Goal: Task Accomplishment & Management: Manage account settings

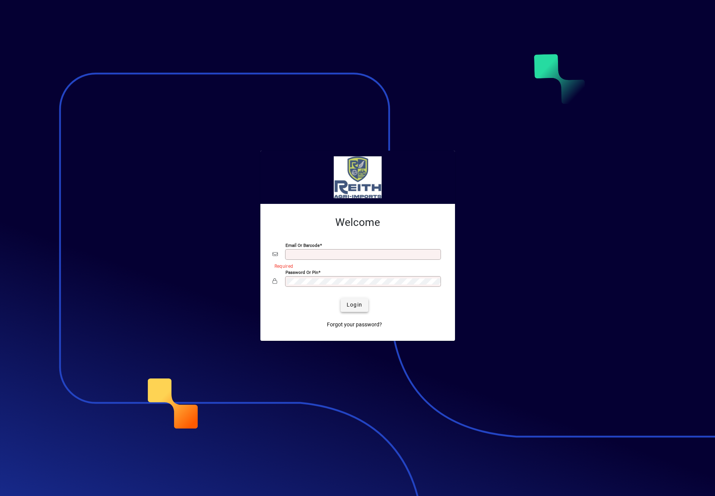
type input "**********"
click at [355, 303] on span "Login" at bounding box center [355, 305] width 16 height 8
